Goal: Information Seeking & Learning: Learn about a topic

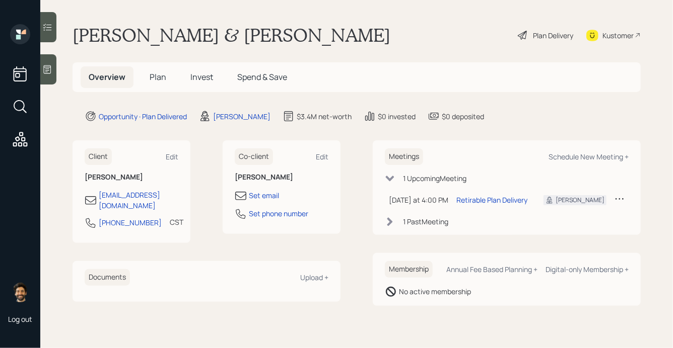
click at [159, 72] on span "Plan" at bounding box center [158, 76] width 17 height 11
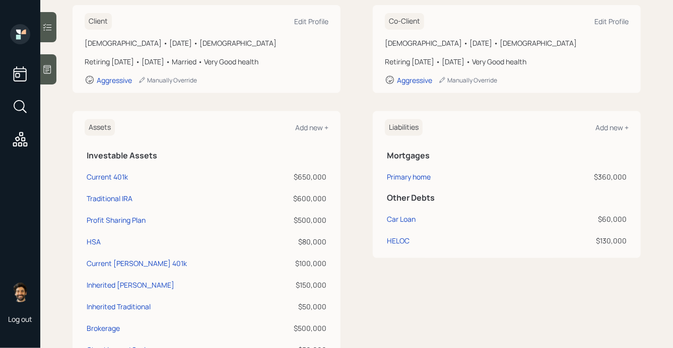
scroll to position [135, 0]
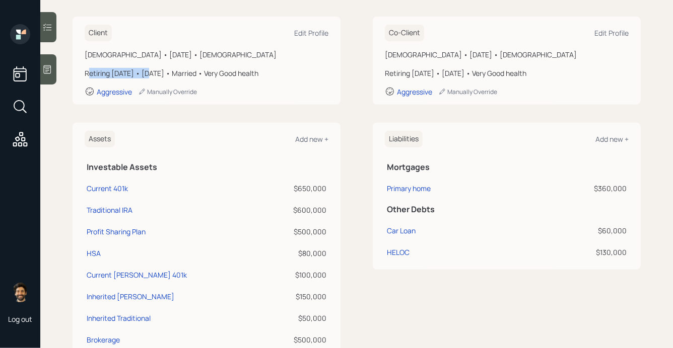
drag, startPoint x: 145, startPoint y: 74, endPoint x: 89, endPoint y: 72, distance: 56.4
click at [89, 72] on div "Retiring [DATE] • [DATE] • Married • Very Good health" at bounding box center [207, 73] width 244 height 11
drag, startPoint x: 438, startPoint y: 76, endPoint x: 348, endPoint y: 69, distance: 90.4
click at [348, 69] on div "Client Edit Profile [DEMOGRAPHIC_DATA] • [DATE] • [DEMOGRAPHIC_DATA] Retiring […" at bounding box center [356, 61] width 568 height 88
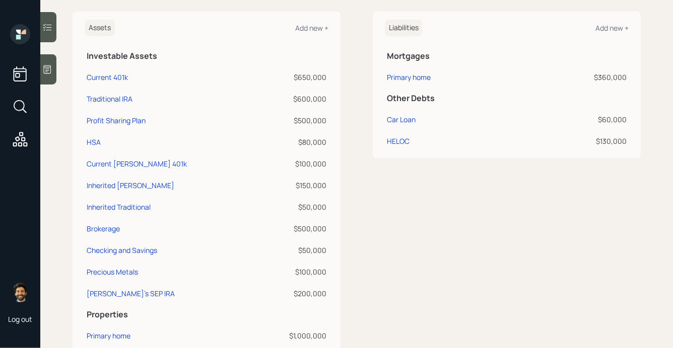
scroll to position [258, 0]
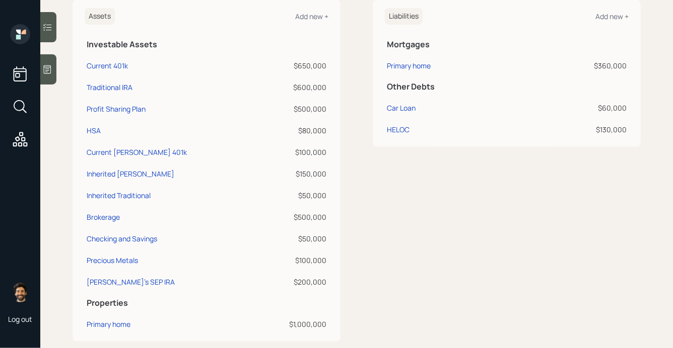
click at [303, 87] on div "$600,000" at bounding box center [293, 87] width 65 height 11
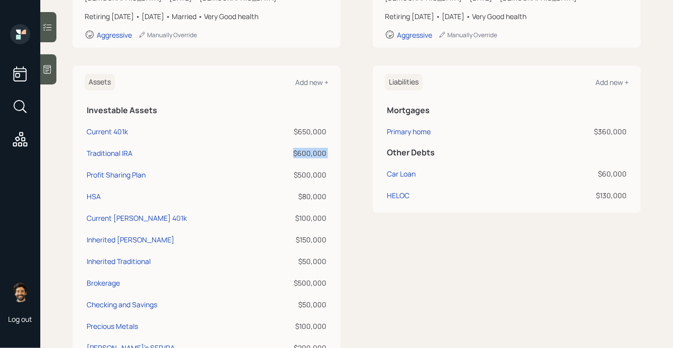
scroll to position [0, 0]
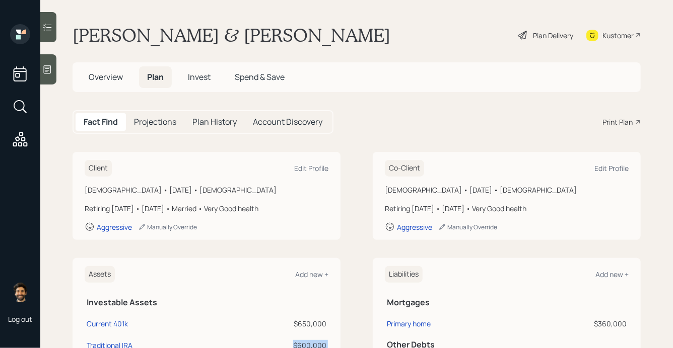
click at [195, 79] on span "Invest" at bounding box center [199, 76] width 23 height 11
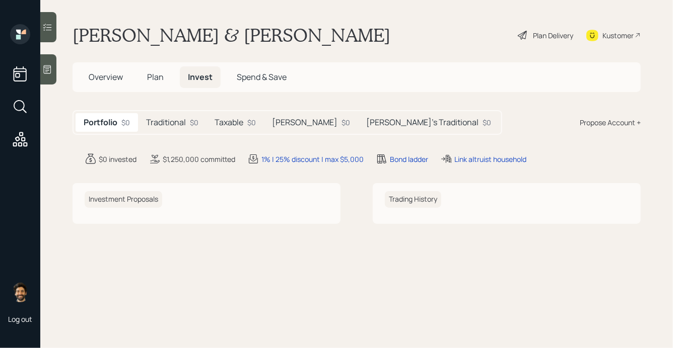
click at [183, 118] on h5 "Traditional" at bounding box center [166, 123] width 40 height 10
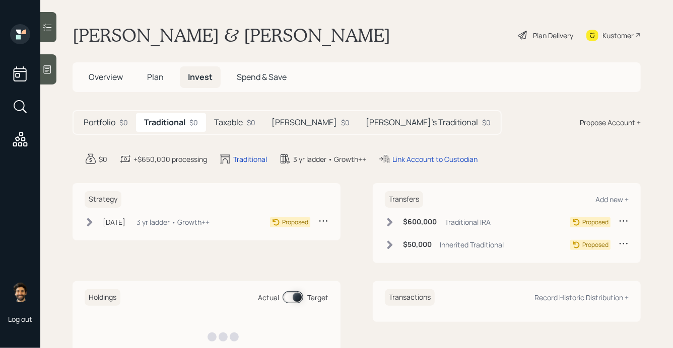
click at [234, 120] on h5 "Taxable" at bounding box center [228, 123] width 29 height 10
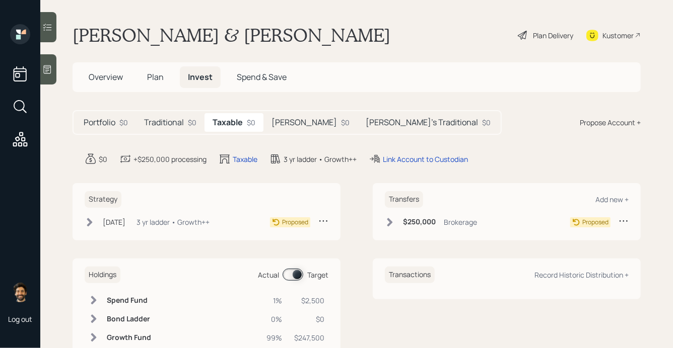
click at [284, 119] on h5 "[PERSON_NAME]" at bounding box center [303, 123] width 65 height 10
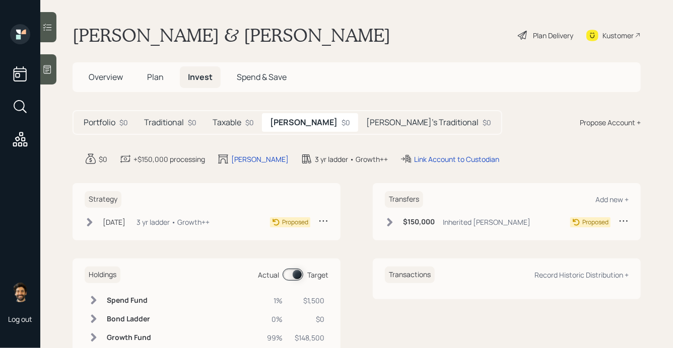
click at [366, 120] on h5 "[PERSON_NAME]'s Traditional" at bounding box center [422, 123] width 112 height 10
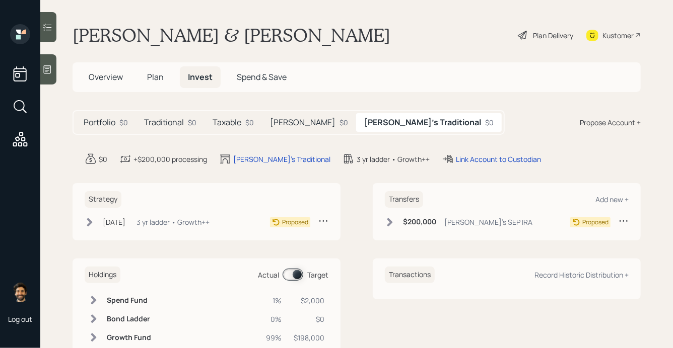
click at [155, 118] on h5 "Traditional" at bounding box center [164, 123] width 40 height 10
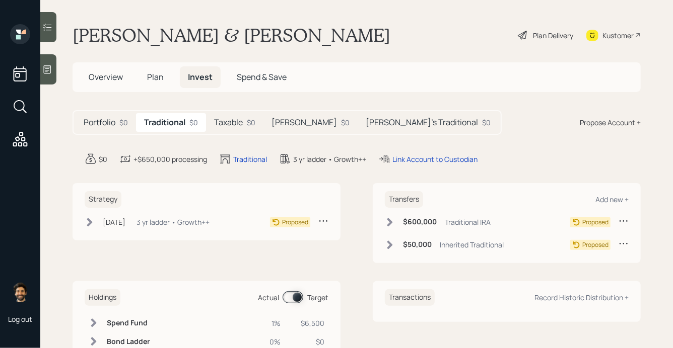
click at [227, 118] on h5 "Taxable" at bounding box center [228, 123] width 29 height 10
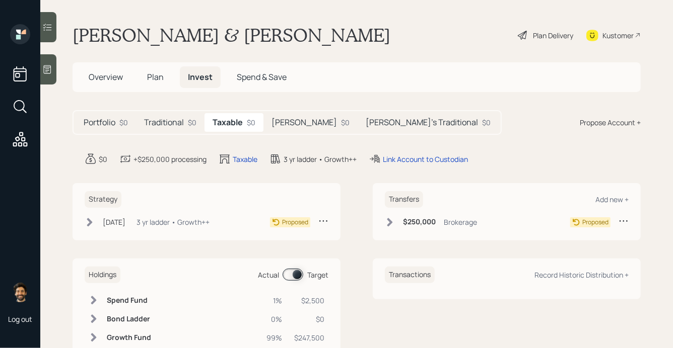
click at [281, 124] on h5 "[PERSON_NAME]" at bounding box center [303, 123] width 65 height 10
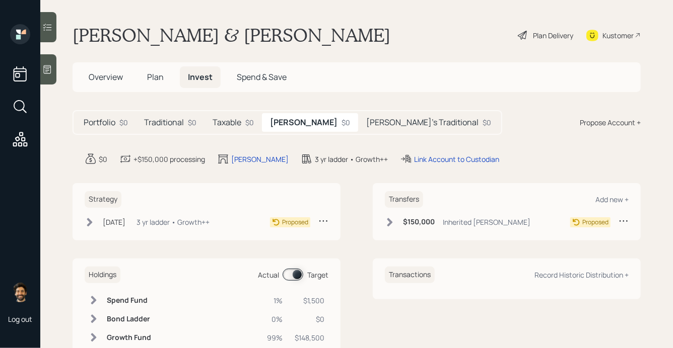
click at [86, 127] on h5 "Portfolio" at bounding box center [100, 123] width 32 height 10
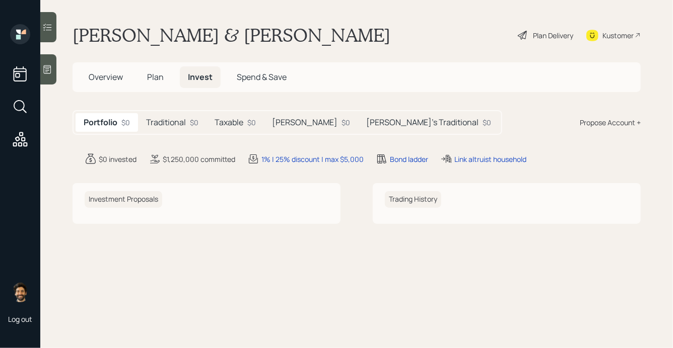
click at [163, 120] on h5 "Traditional" at bounding box center [166, 123] width 40 height 10
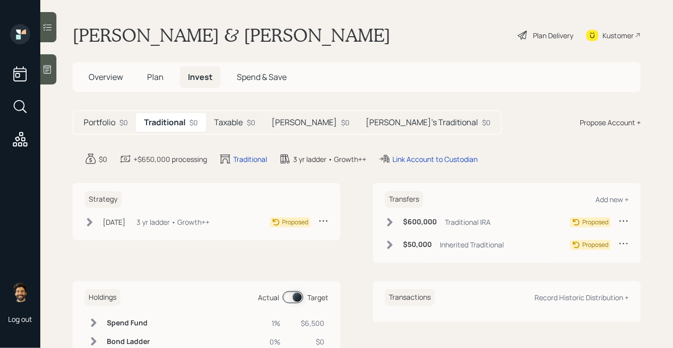
click at [223, 121] on h5 "Taxable" at bounding box center [228, 123] width 29 height 10
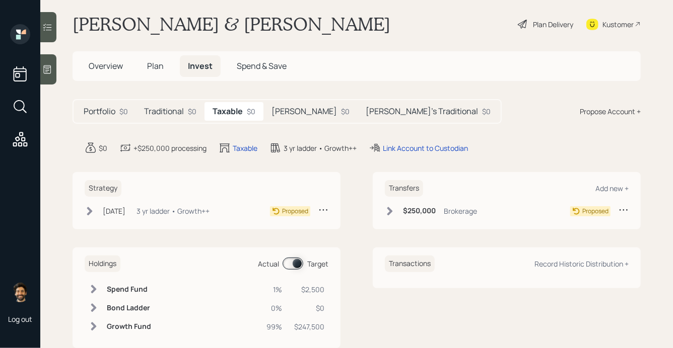
scroll to position [9, 0]
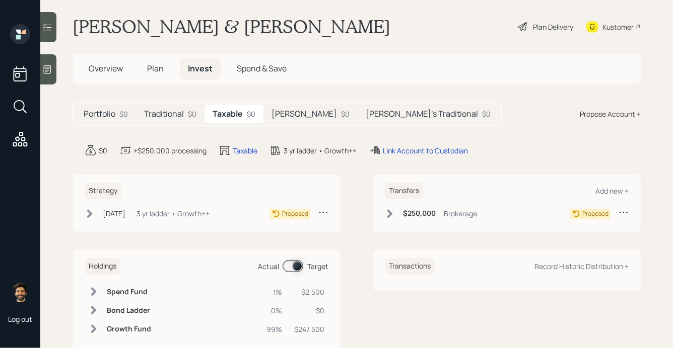
click at [280, 109] on h5 "[PERSON_NAME]" at bounding box center [303, 114] width 65 height 10
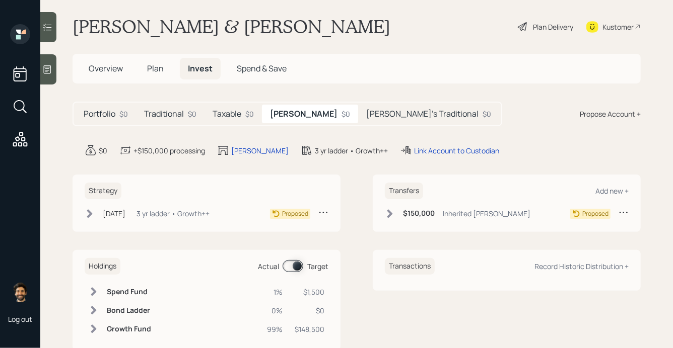
click at [366, 113] on h5 "[PERSON_NAME]'s Traditional" at bounding box center [422, 114] width 112 height 10
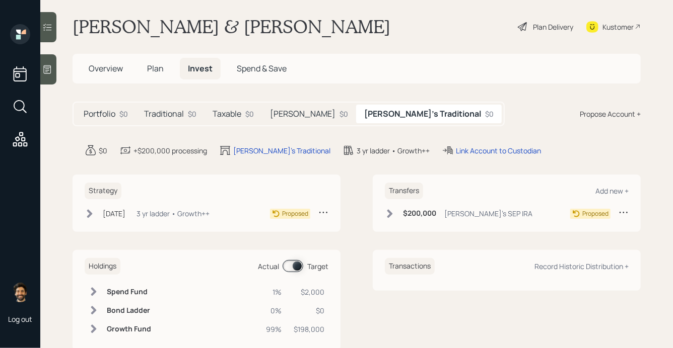
click at [161, 114] on h5 "Traditional" at bounding box center [164, 114] width 40 height 10
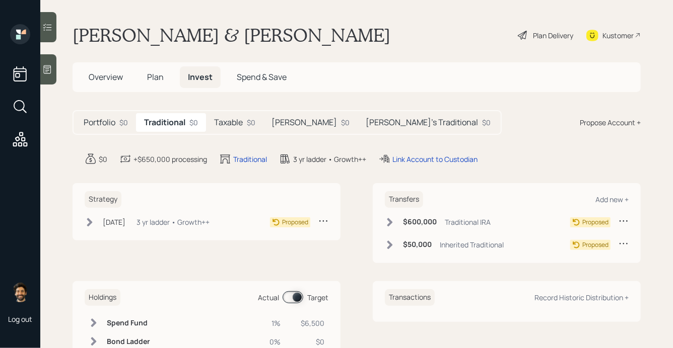
scroll to position [57, 0]
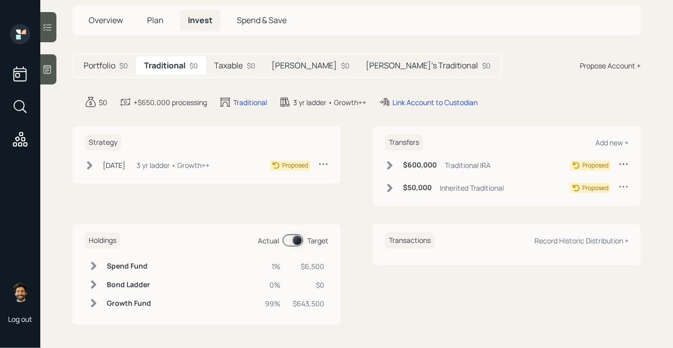
click at [156, 23] on span "Plan" at bounding box center [155, 20] width 17 height 11
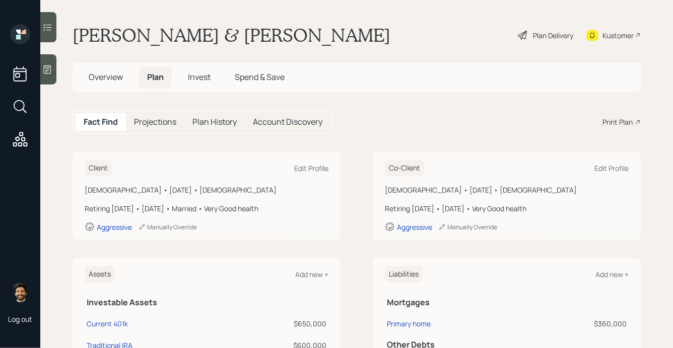
click at [546, 35] on div "Plan Delivery" at bounding box center [553, 35] width 40 height 11
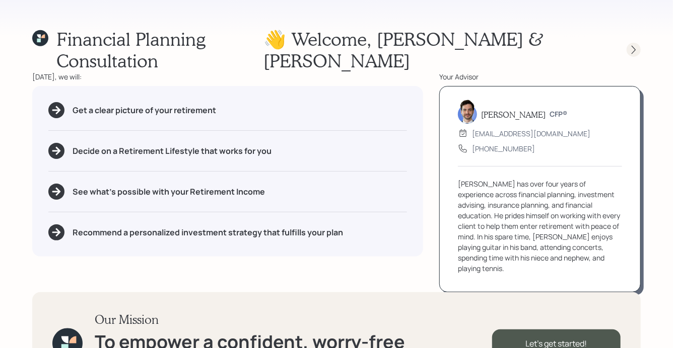
click at [635, 45] on icon at bounding box center [633, 50] width 10 height 10
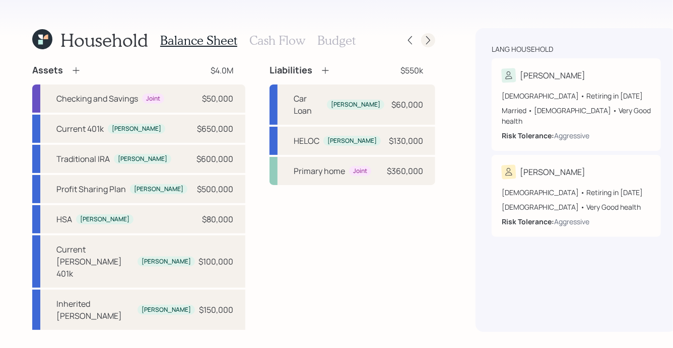
click at [423, 38] on icon at bounding box center [428, 40] width 10 height 10
